Goal: Register for event/course

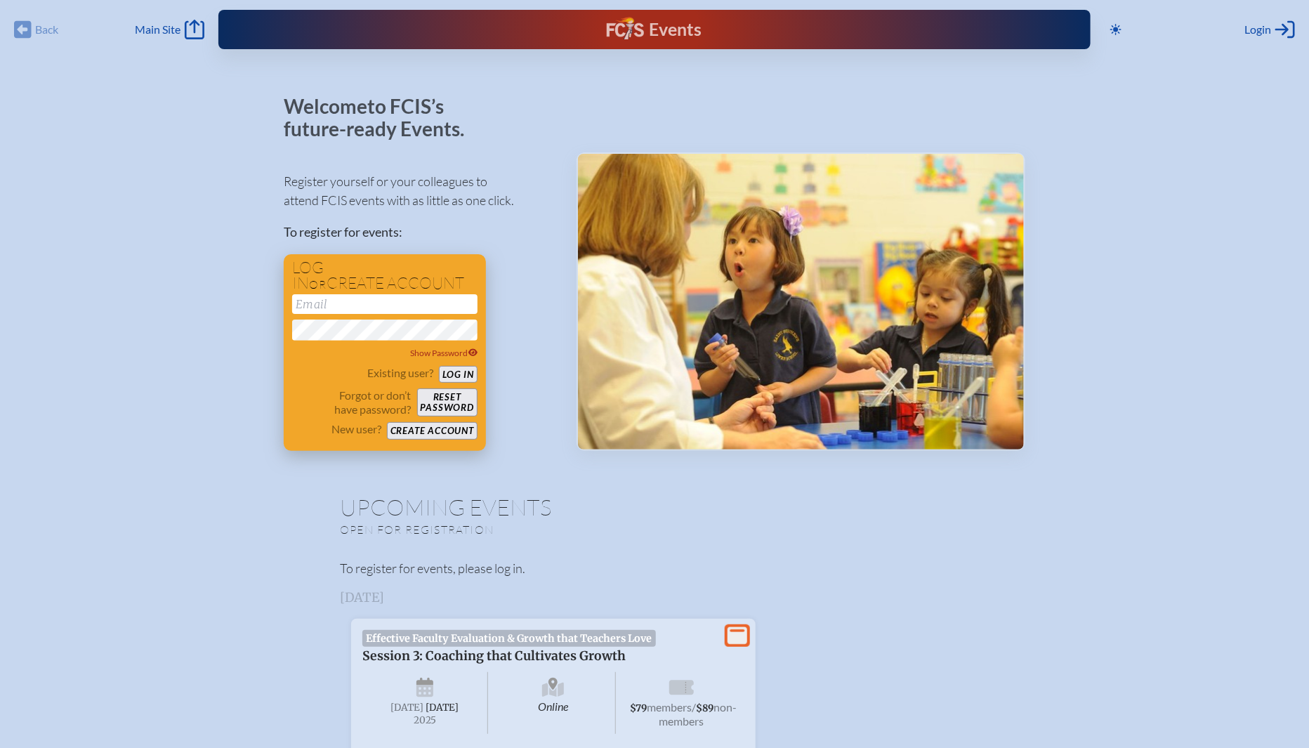
type input "[EMAIL_ADDRESS][DOMAIN_NAME]"
click at [468, 368] on button "Log in" at bounding box center [458, 375] width 39 height 18
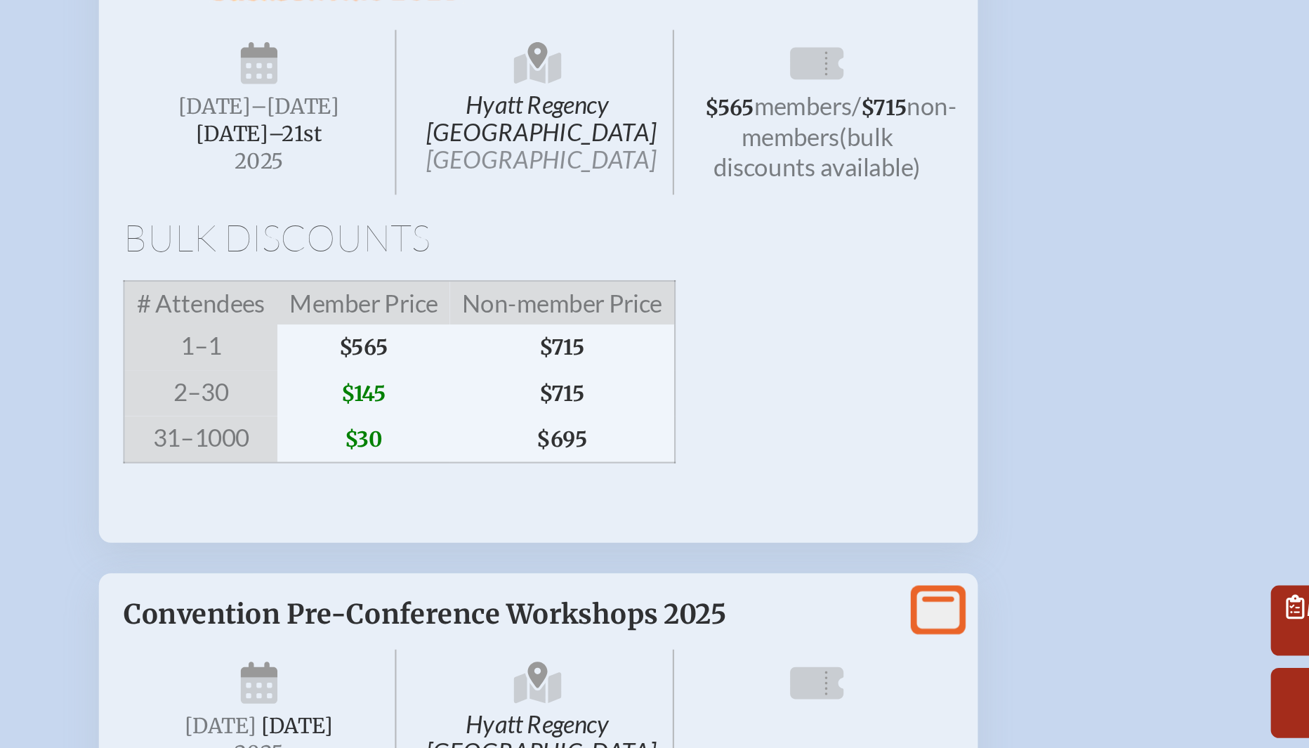
scroll to position [1148, 0]
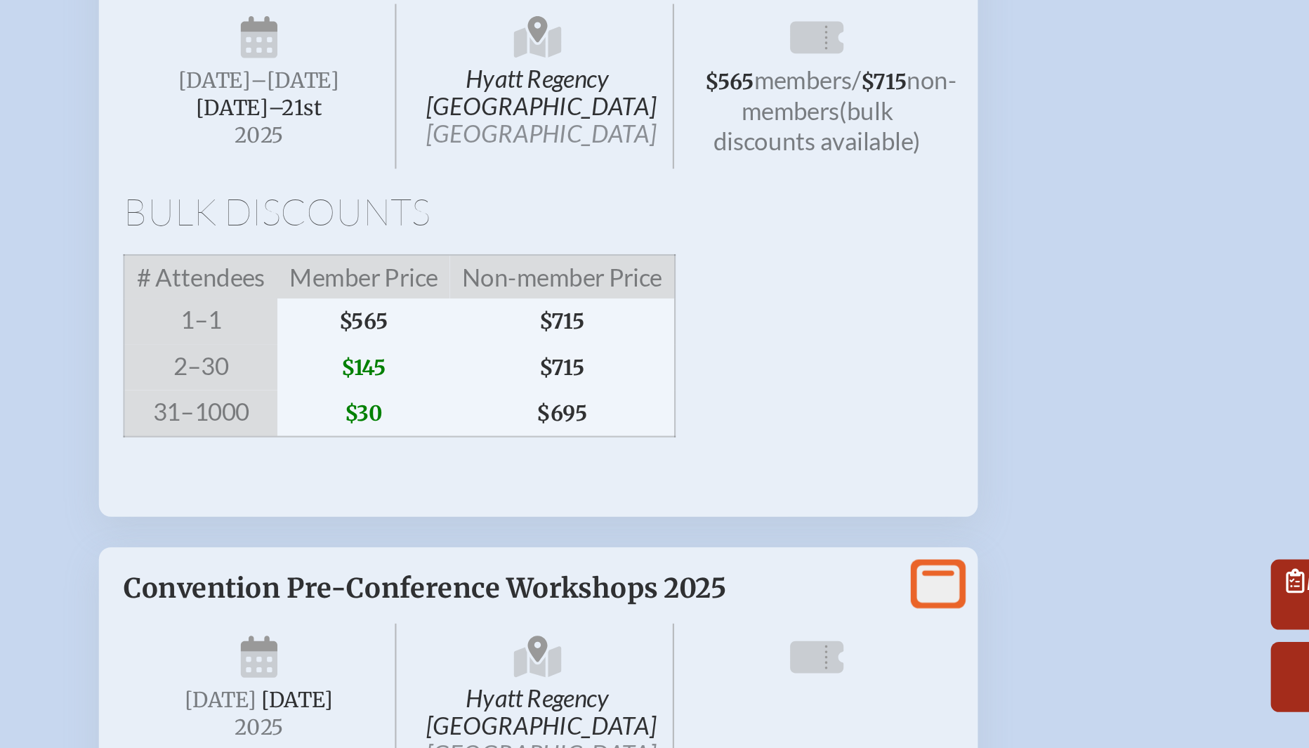
click at [470, 583] on span "$145" at bounding box center [461, 572] width 79 height 21
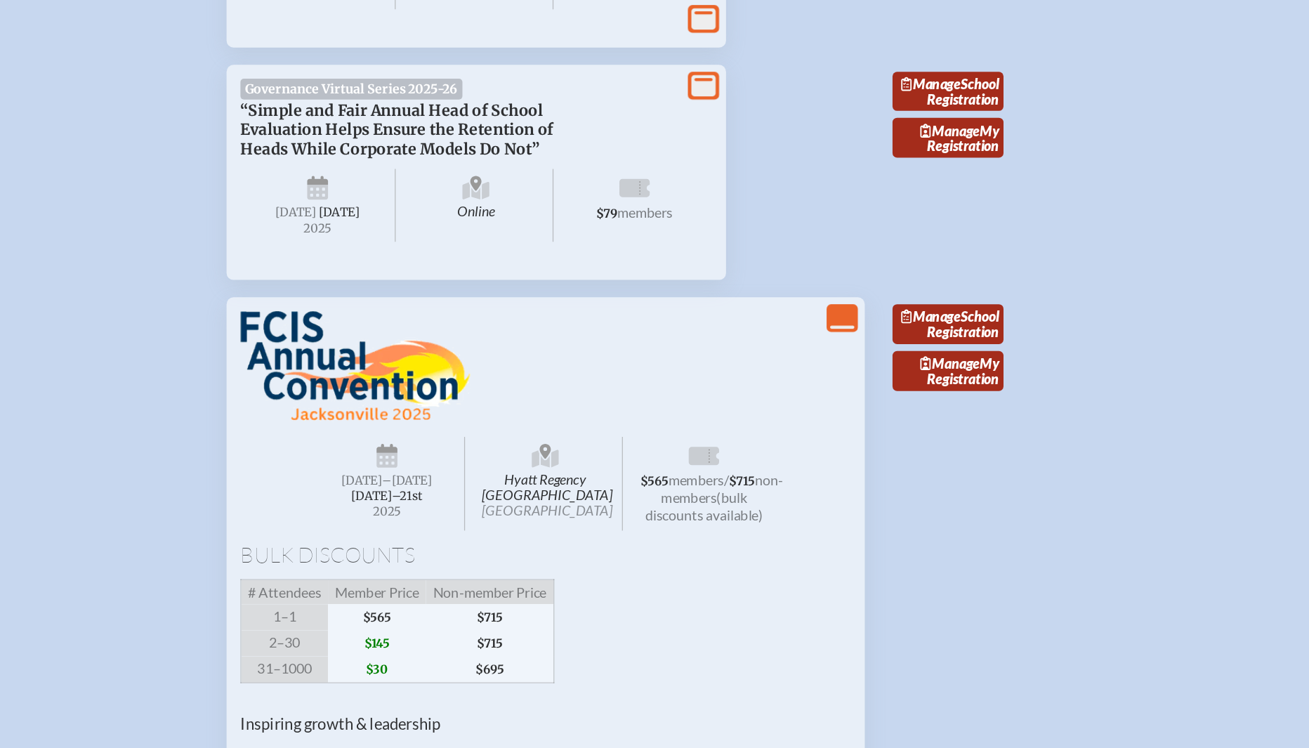
scroll to position [1183, 0]
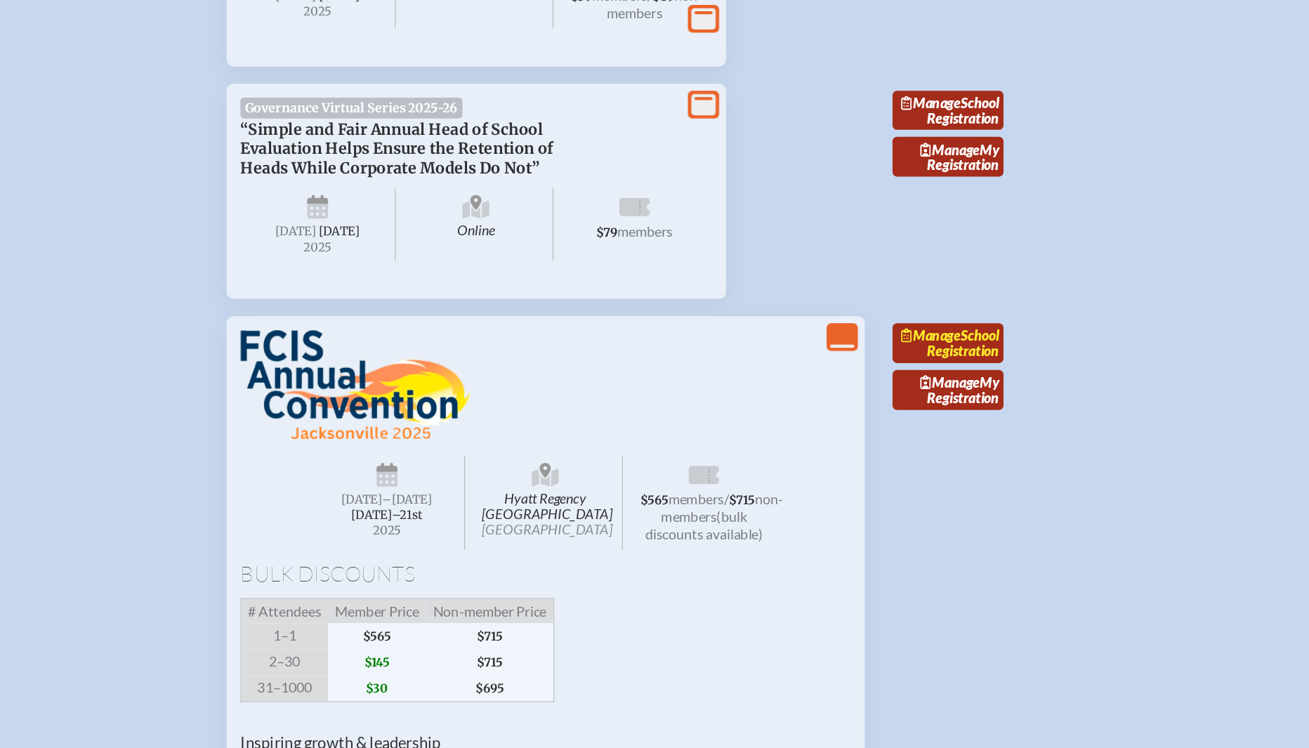
click at [935, 278] on span "Manage" at bounding box center [910, 271] width 48 height 13
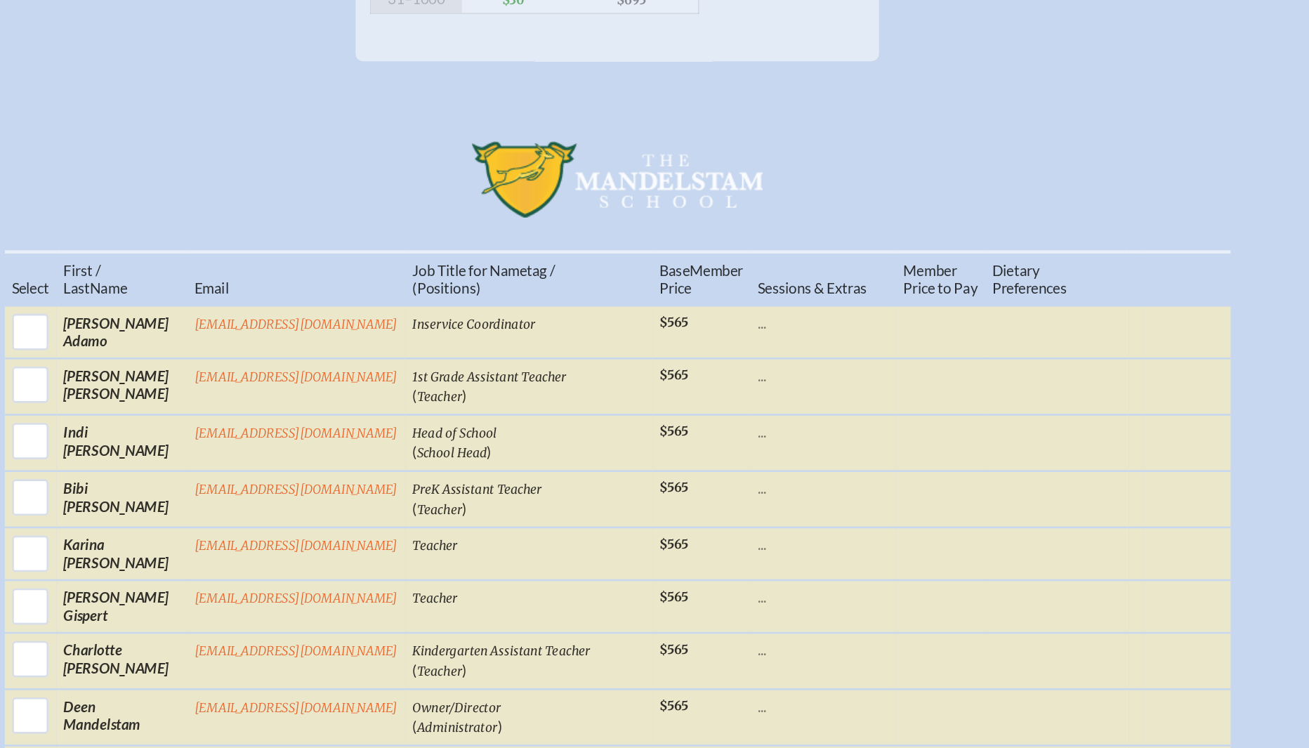
scroll to position [284, 0]
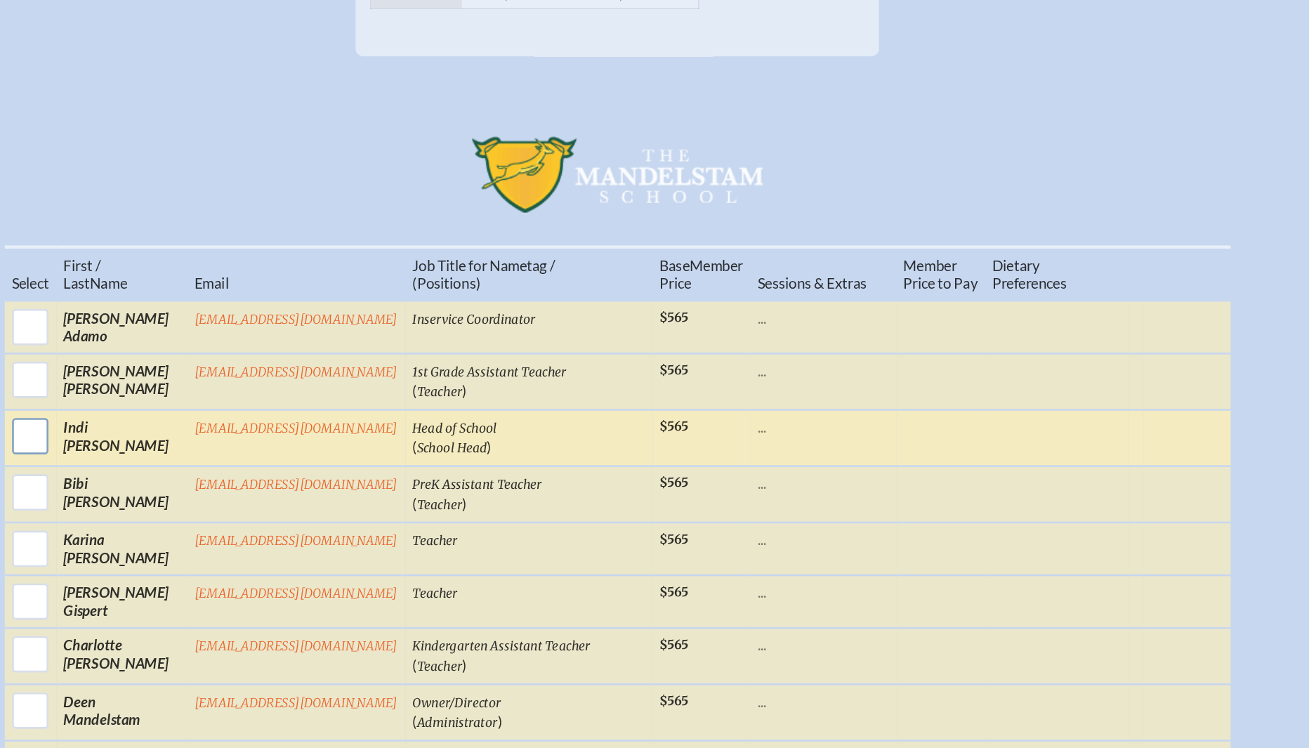
click at [196, 520] on input "checkbox" at bounding box center [200, 506] width 35 height 35
checkbox input "true"
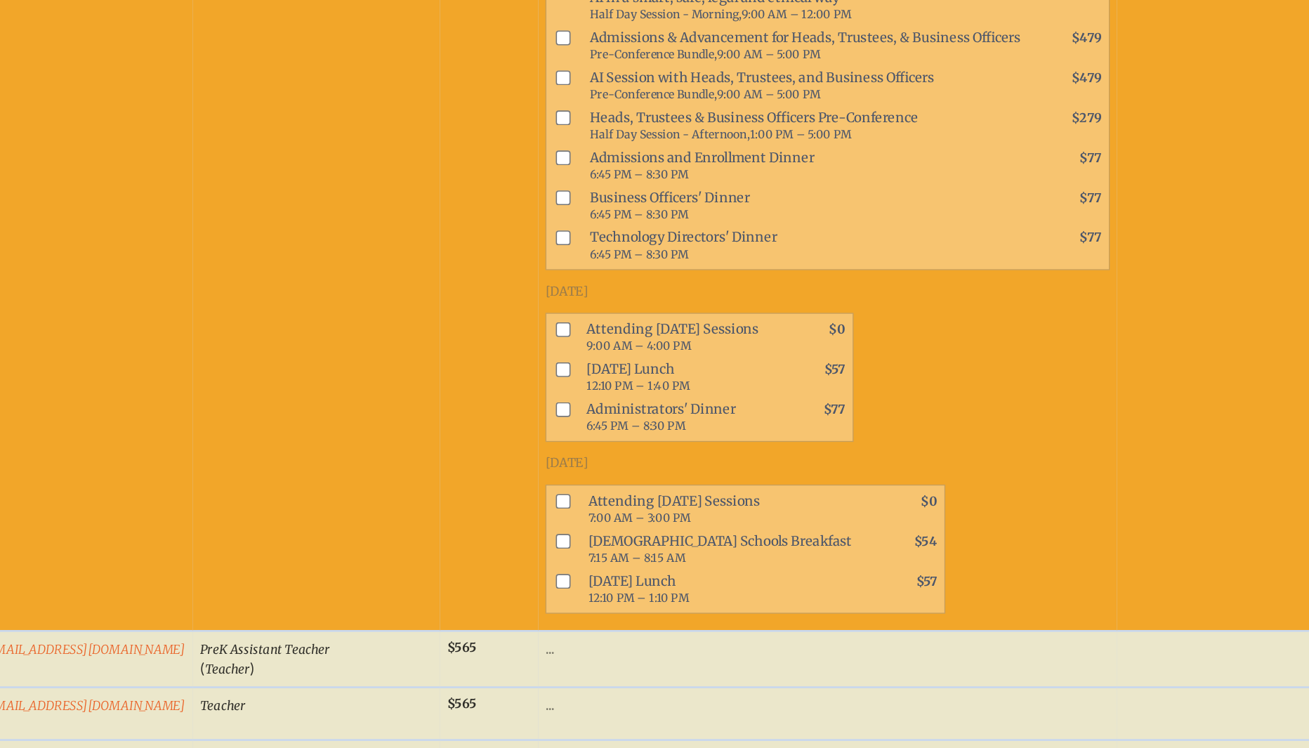
scroll to position [732, 0]
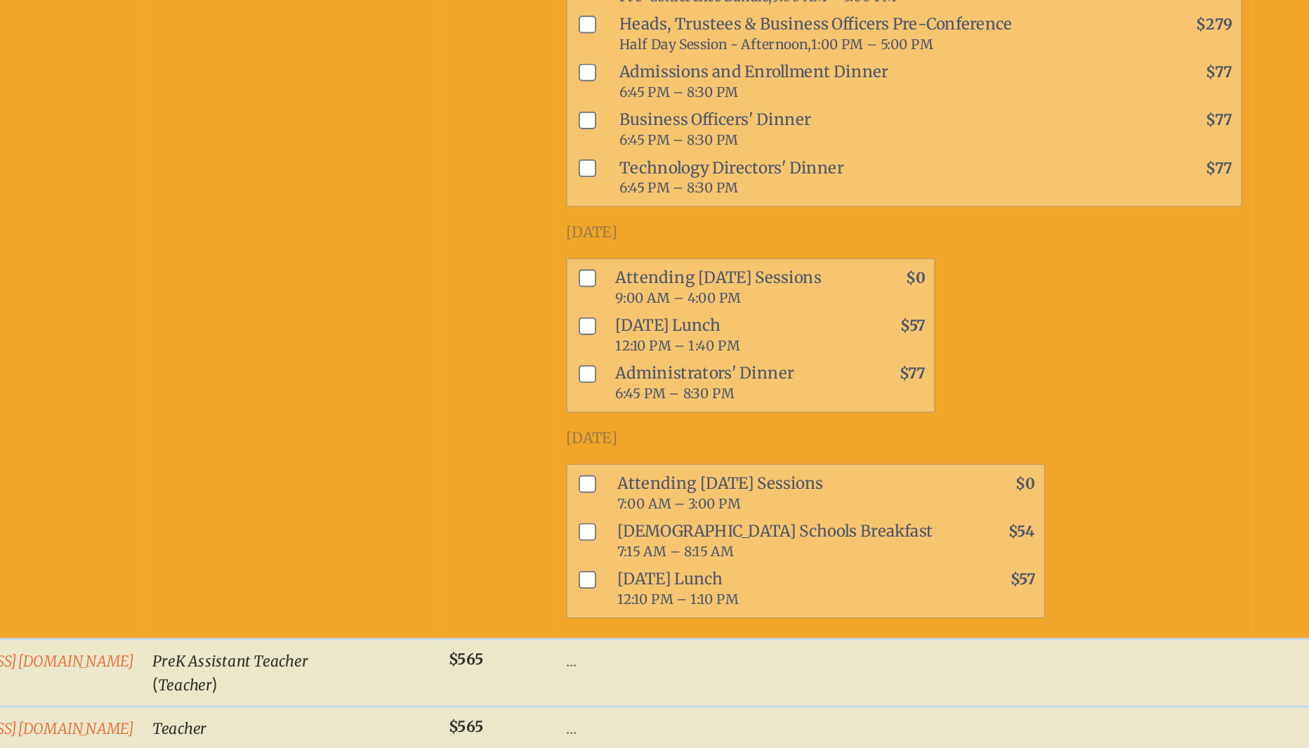
click at [608, 426] on input "checkbox" at bounding box center [612, 421] width 11 height 11
checkbox input "true"
click at [614, 458] on input "checkbox" at bounding box center [612, 452] width 11 height 11
checkbox input "true"
click at [608, 489] on input "checkbox" at bounding box center [612, 483] width 11 height 11
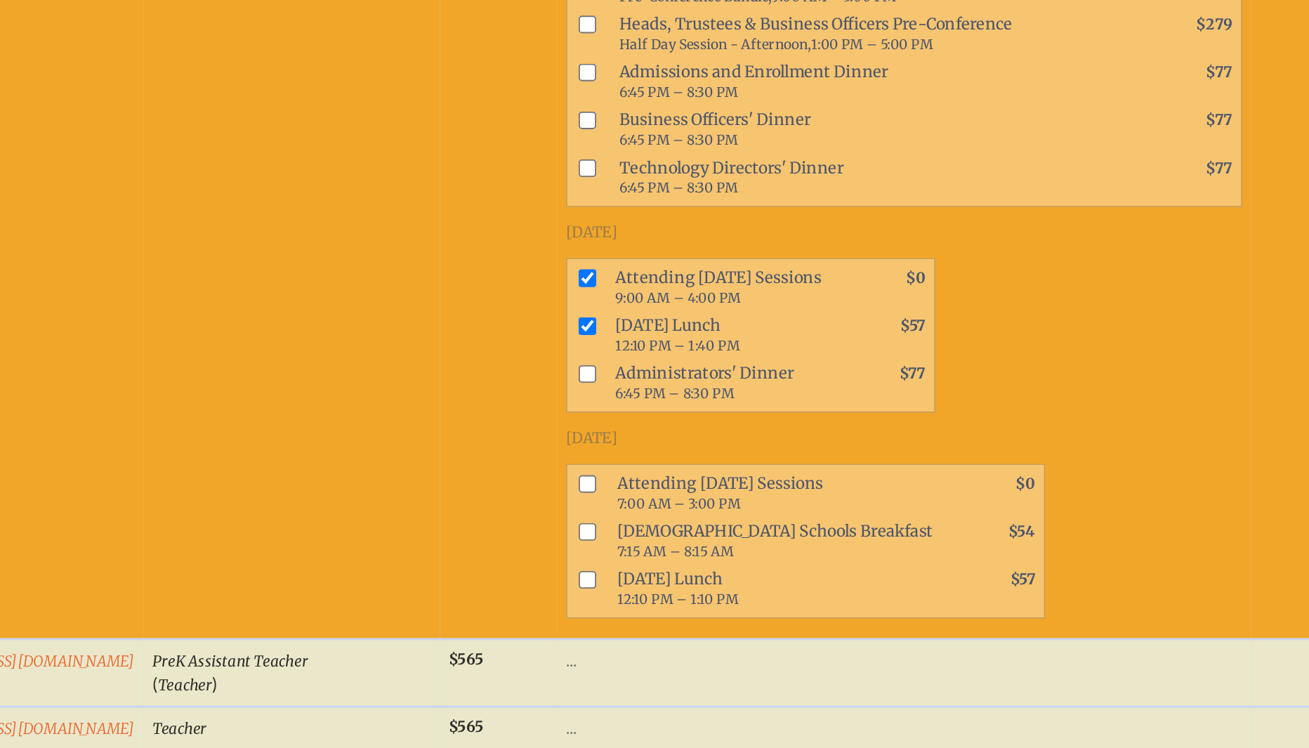
checkbox input "true"
click at [610, 560] on input "checkbox" at bounding box center [612, 554] width 11 height 11
checkbox input "true"
click at [610, 622] on input "checkbox" at bounding box center [612, 616] width 11 height 11
checkbox input "true"
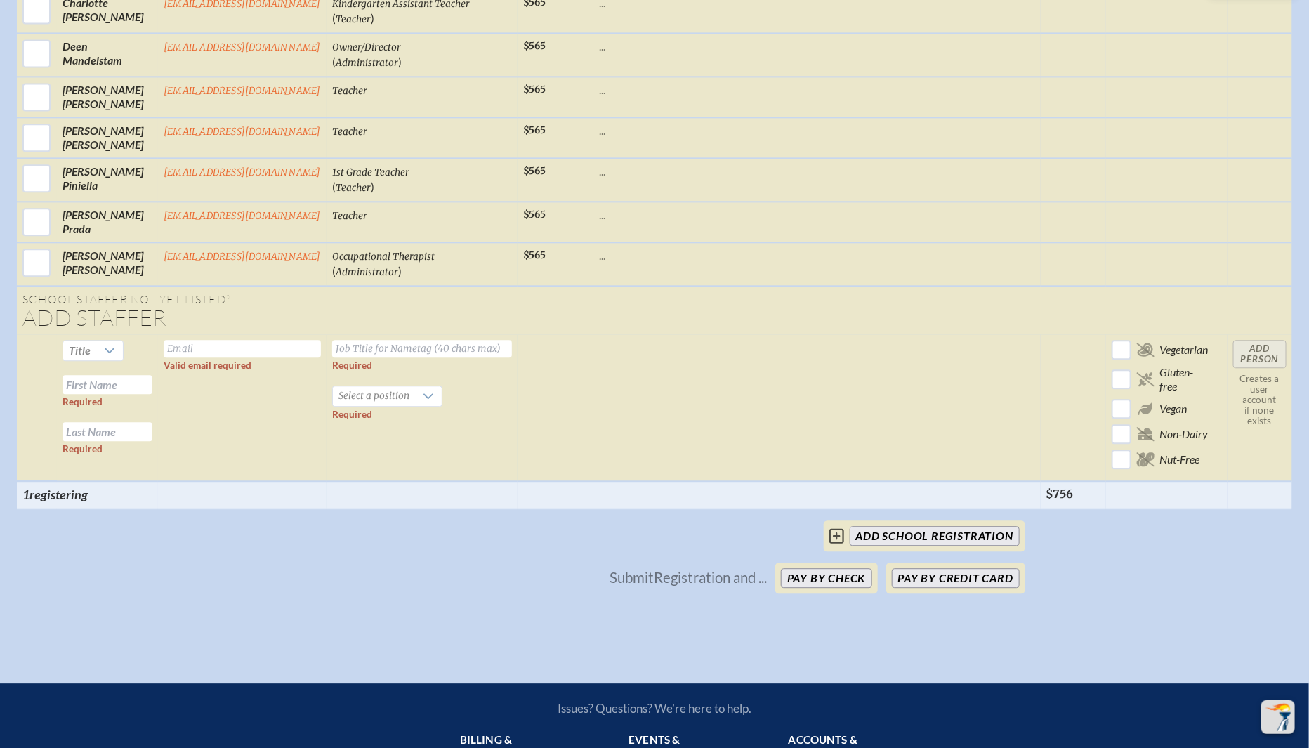
scroll to position [1523, 0]
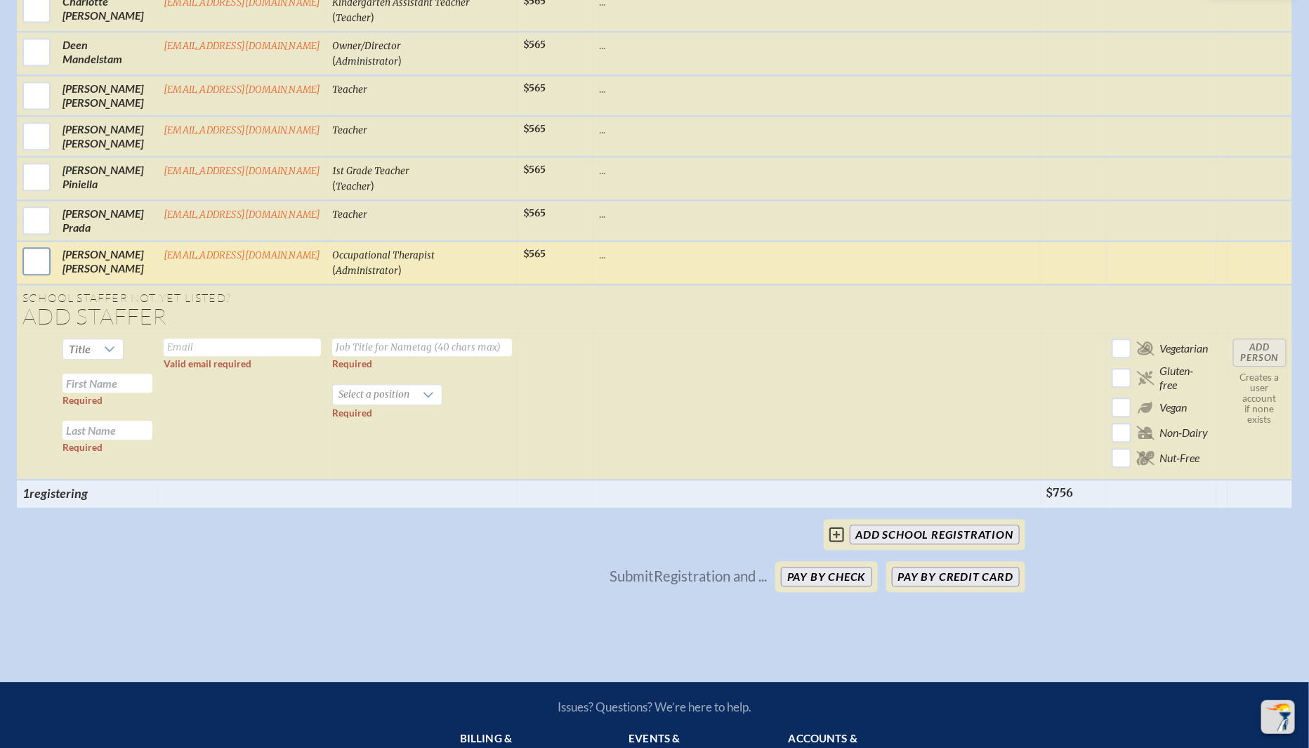
click at [32, 266] on input "checkbox" at bounding box center [36, 261] width 35 height 35
checkbox input "true"
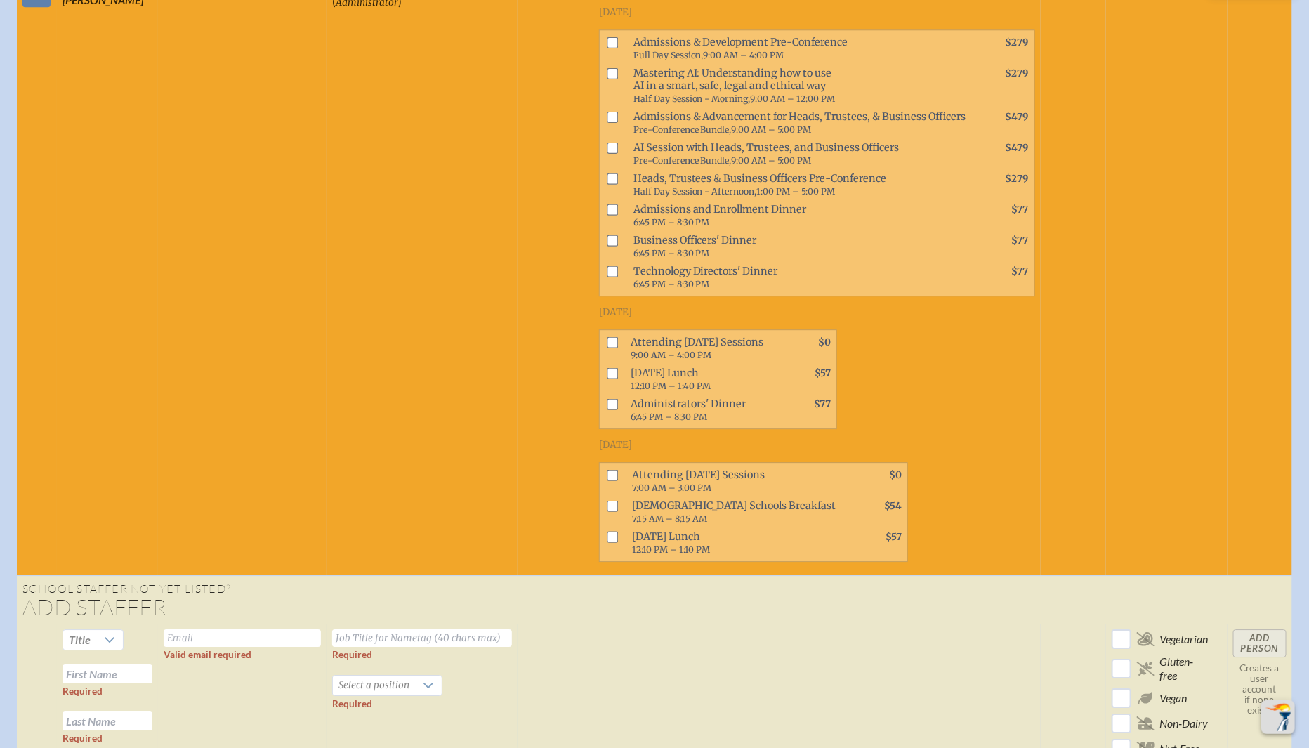
scroll to position [1799, 0]
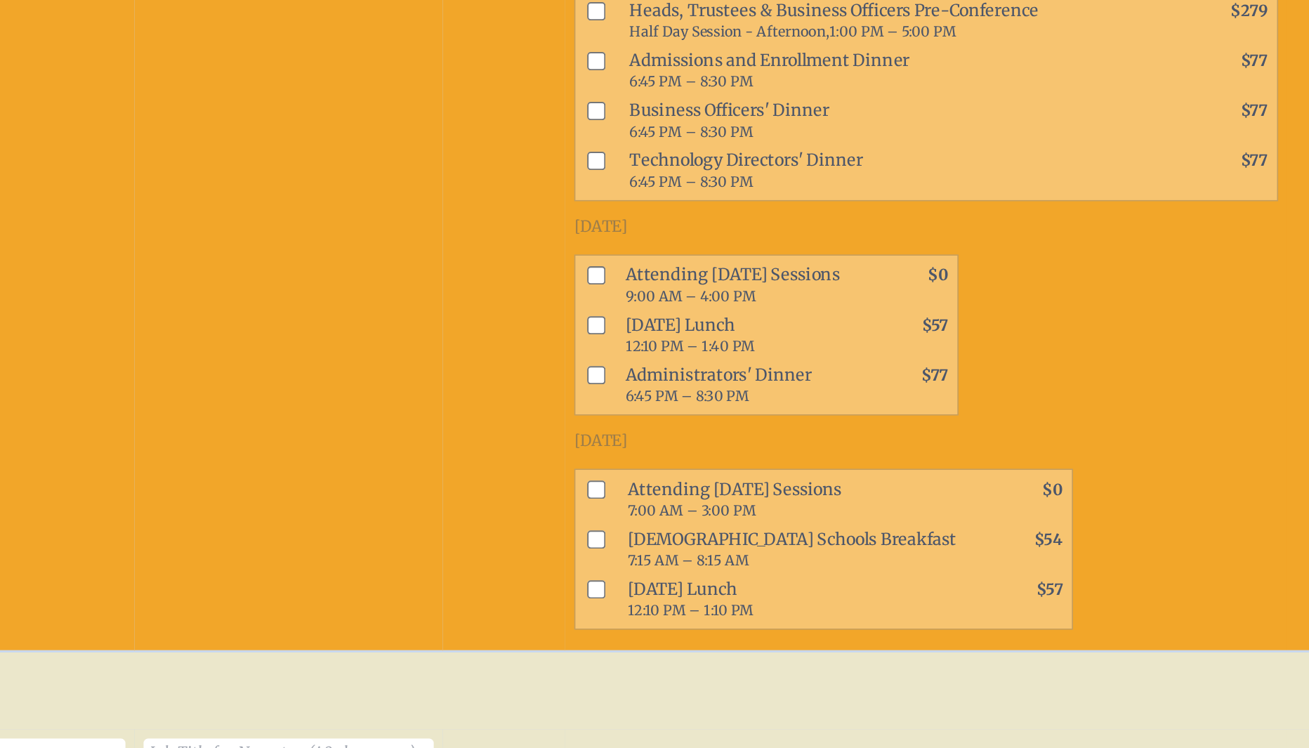
click at [610, 468] on input "checkbox" at bounding box center [612, 466] width 11 height 11
checkbox input "true"
click at [611, 501] on input "checkbox" at bounding box center [612, 497] width 11 height 11
click at [607, 498] on input "checkbox" at bounding box center [612, 497] width 11 height 11
checkbox input "false"
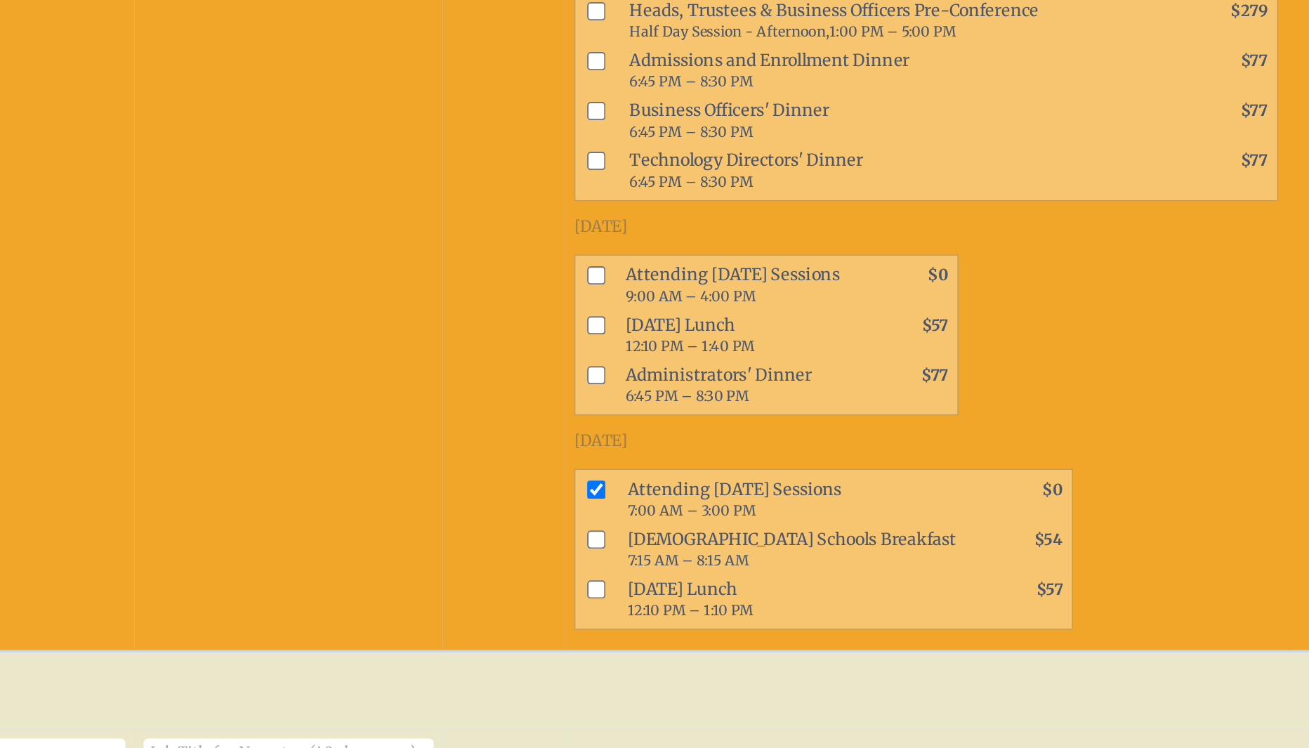
click at [612, 527] on input "checkbox" at bounding box center [612, 528] width 11 height 11
checkbox input "true"
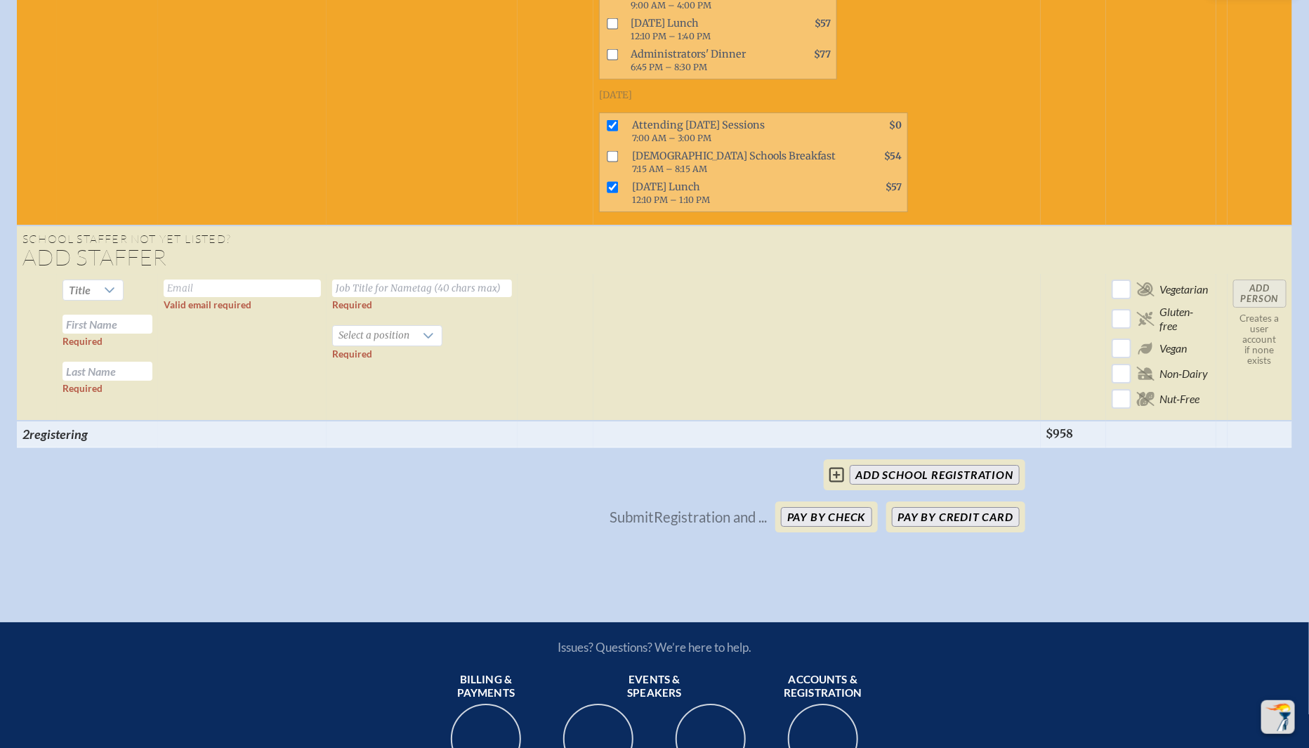
scroll to position [2238, 0]
